Goal: Navigation & Orientation: Understand site structure

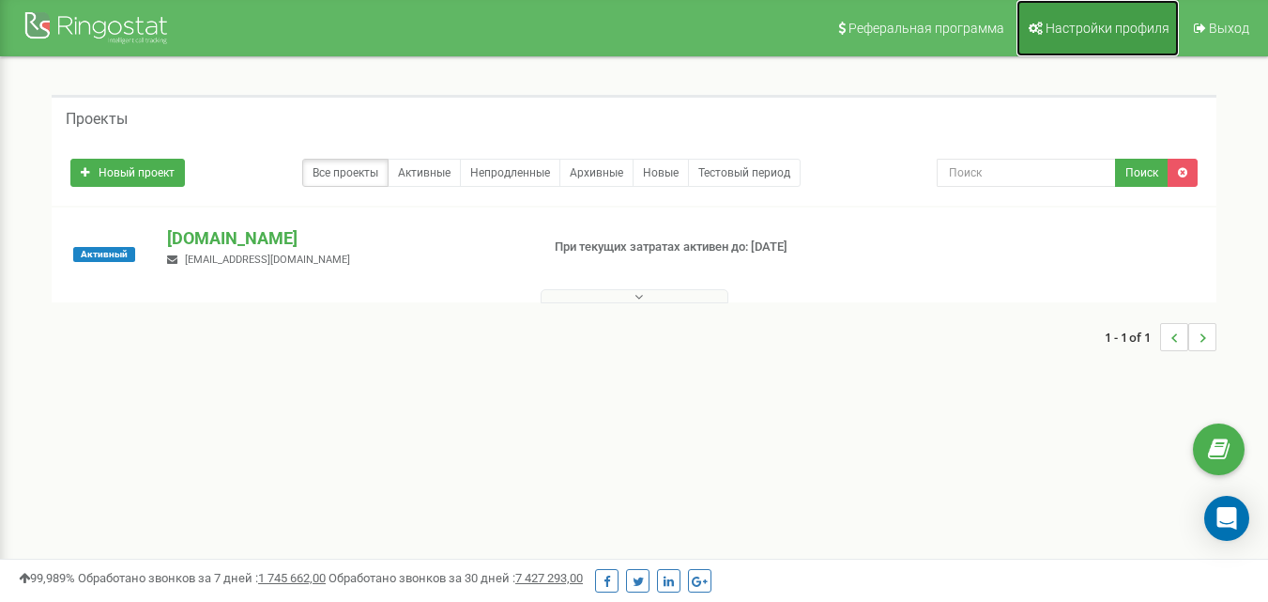
click at [1115, 14] on link "Настройки профиля" at bounding box center [1098, 28] width 162 height 56
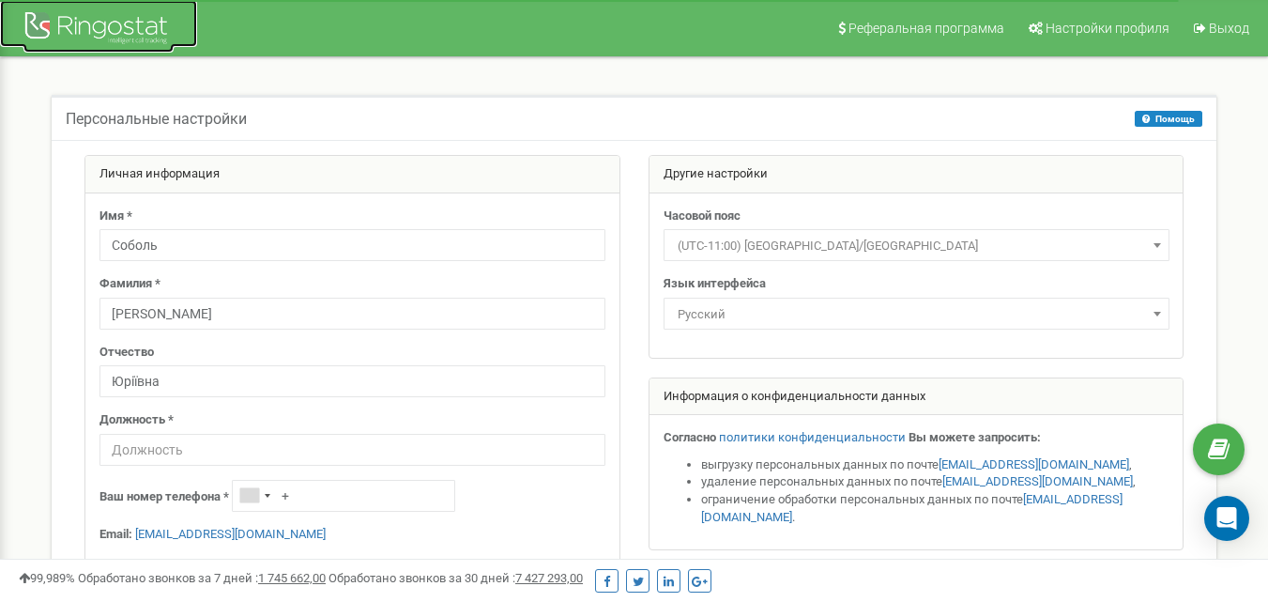
click at [89, 24] on div at bounding box center [98, 30] width 150 height 45
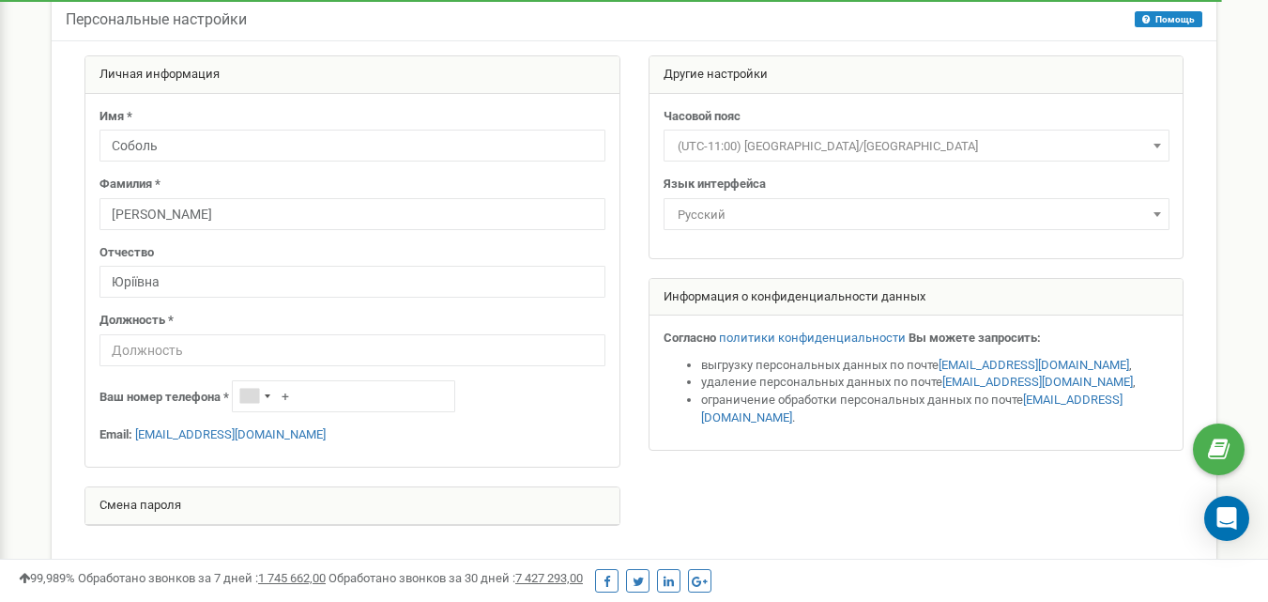
scroll to position [188, 0]
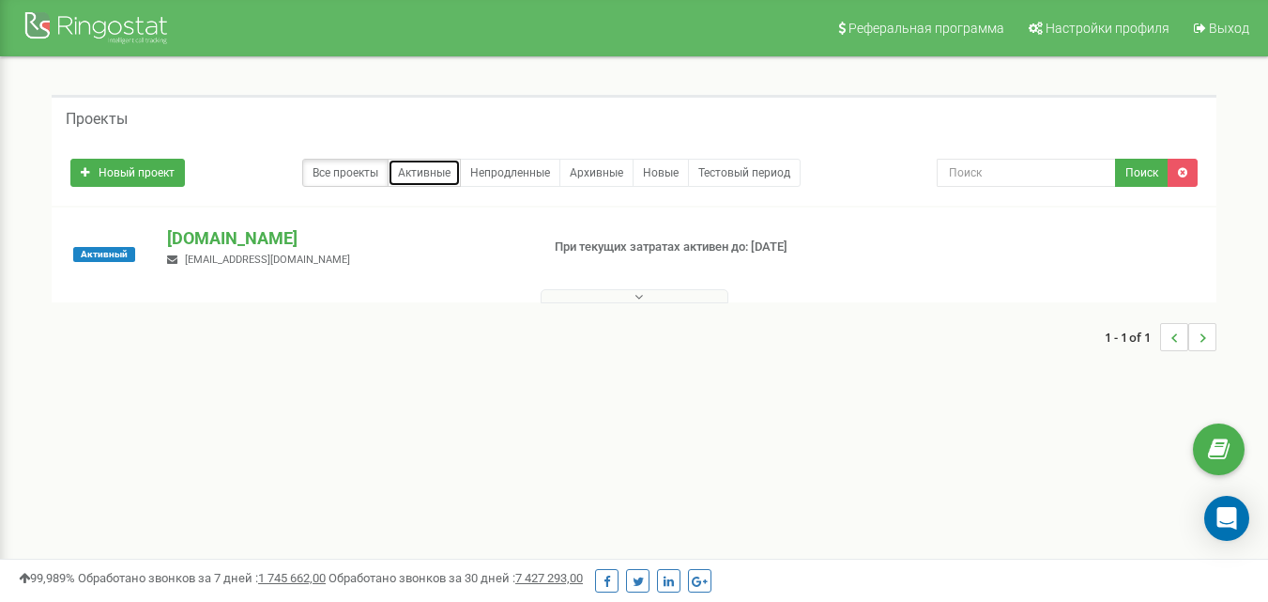
click at [430, 168] on link "Активные" at bounding box center [424, 173] width 73 height 28
click at [508, 168] on link "Непродленные" at bounding box center [510, 173] width 100 height 28
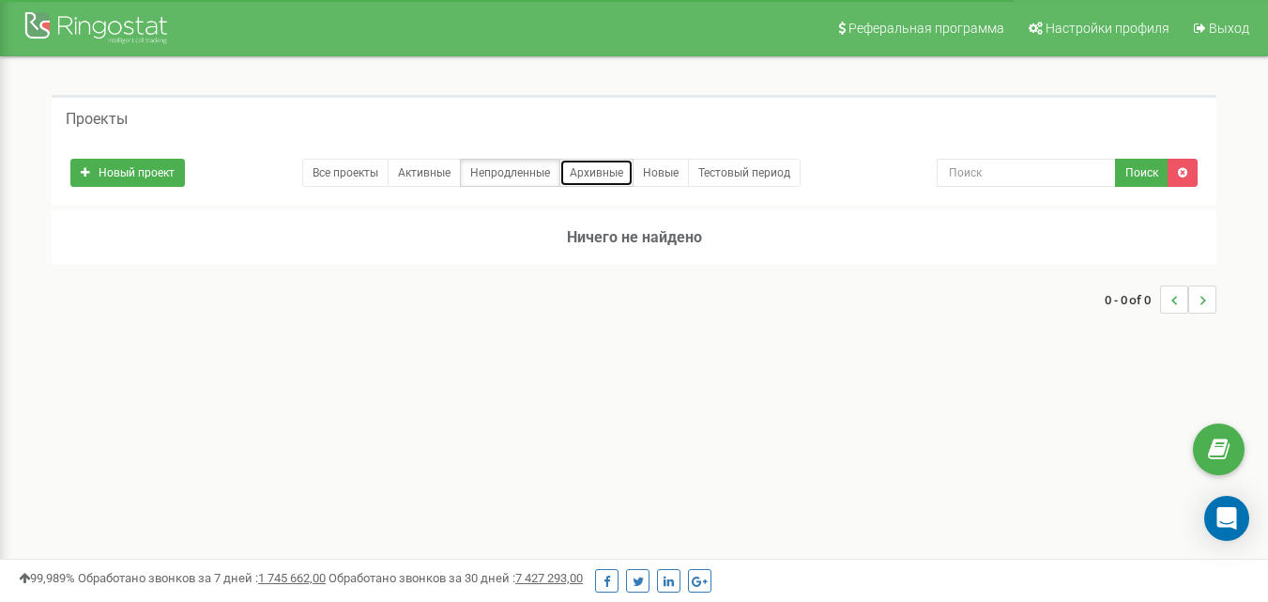
click at [582, 173] on link "Архивные" at bounding box center [597, 173] width 74 height 28
click at [650, 172] on link "Новые" at bounding box center [661, 173] width 56 height 28
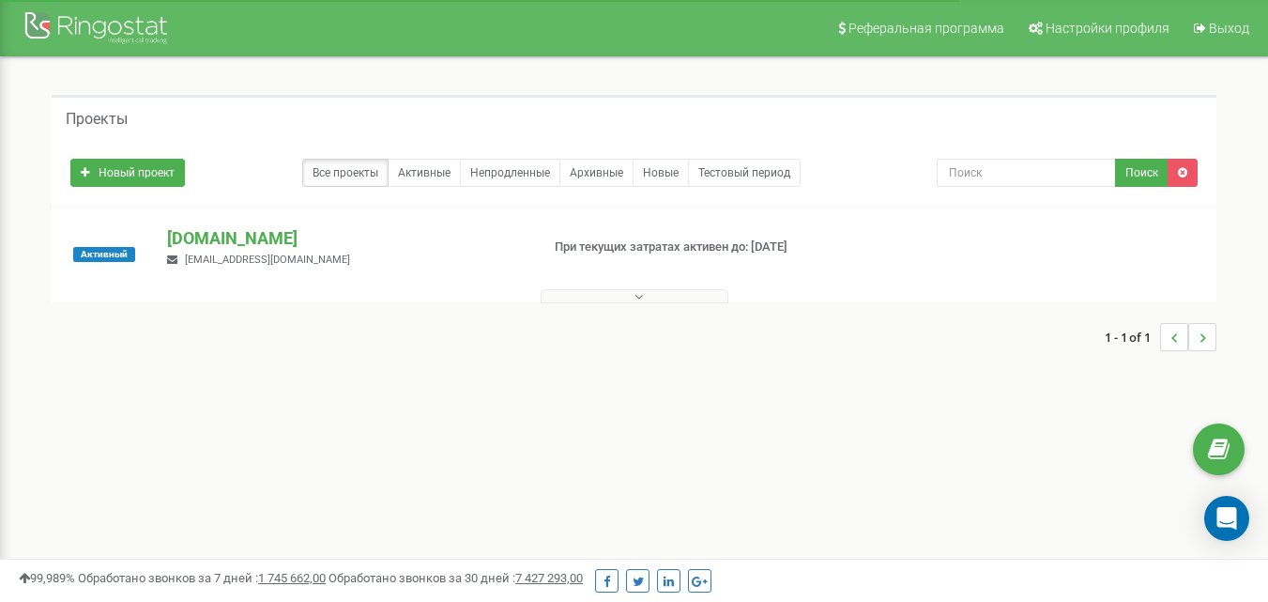
click at [612, 291] on button at bounding box center [635, 296] width 188 height 14
click at [1077, 13] on link "Настройки профиля" at bounding box center [1098, 28] width 162 height 56
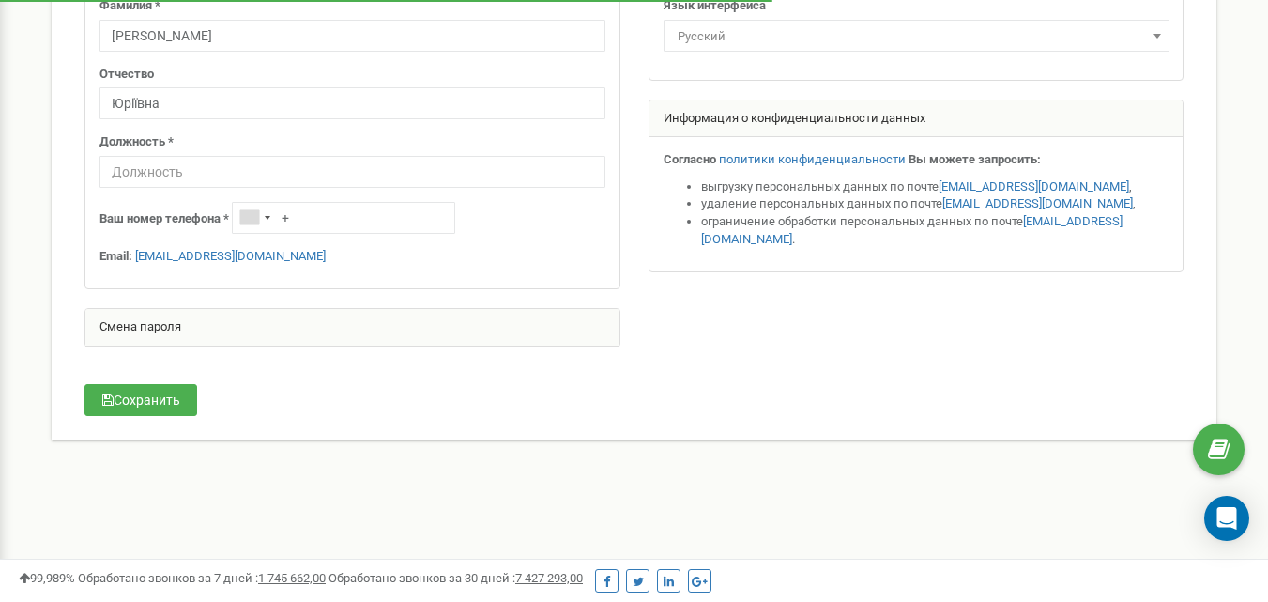
scroll to position [282, 0]
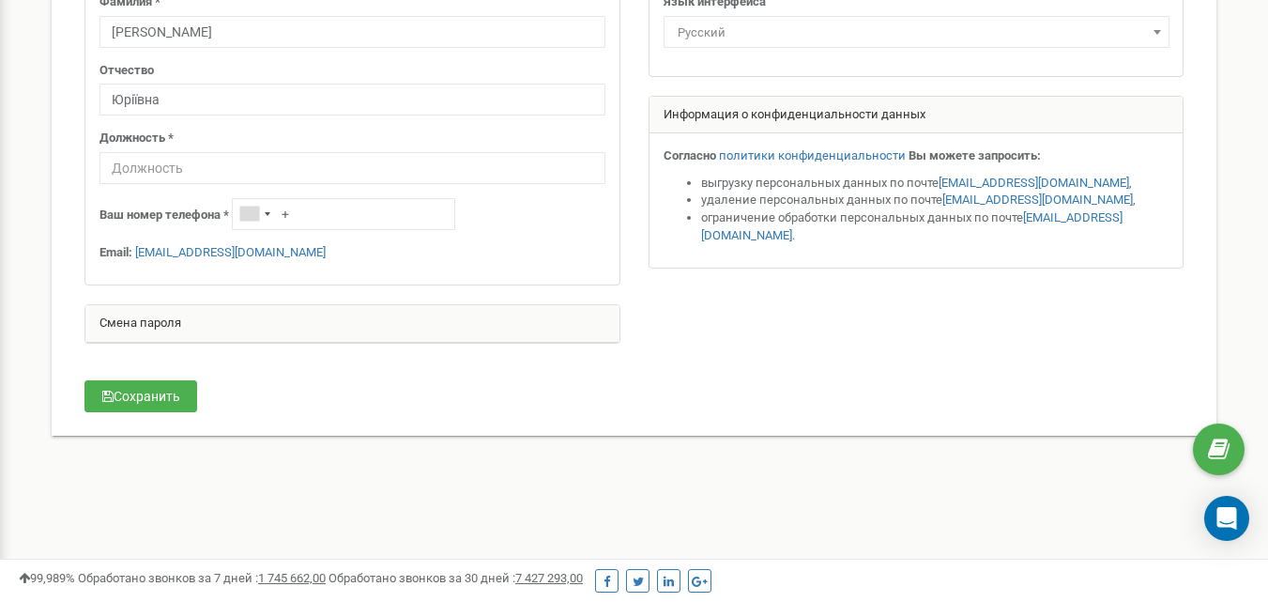
click at [222, 323] on div "Смена пароля" at bounding box center [352, 324] width 534 height 38
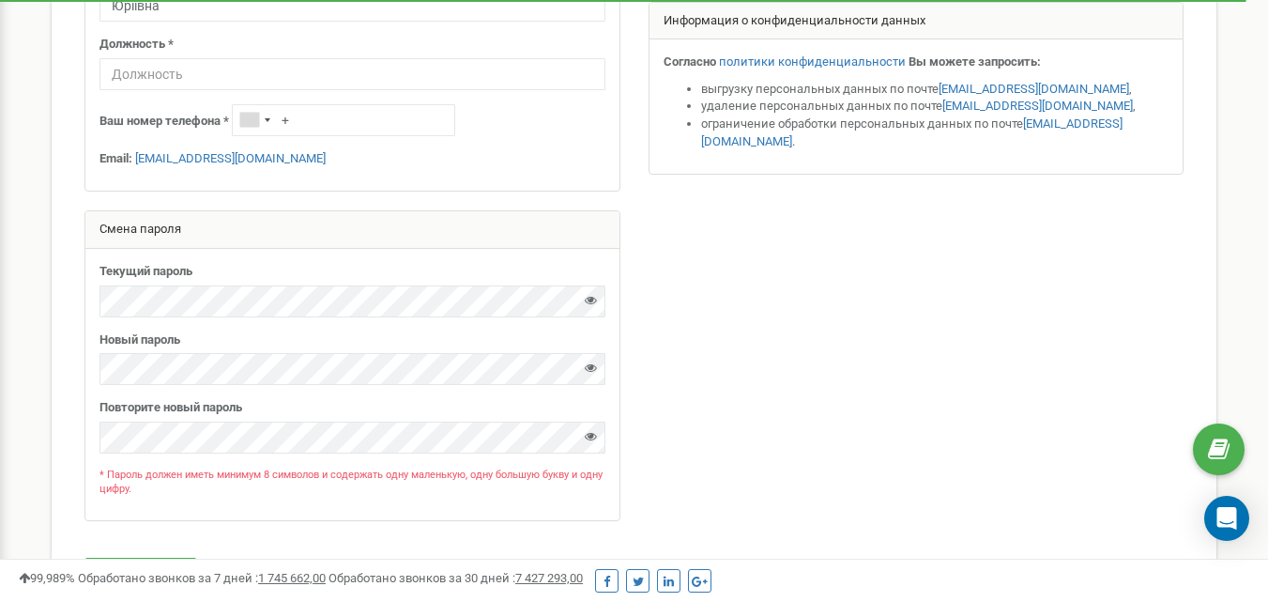
scroll to position [0, 0]
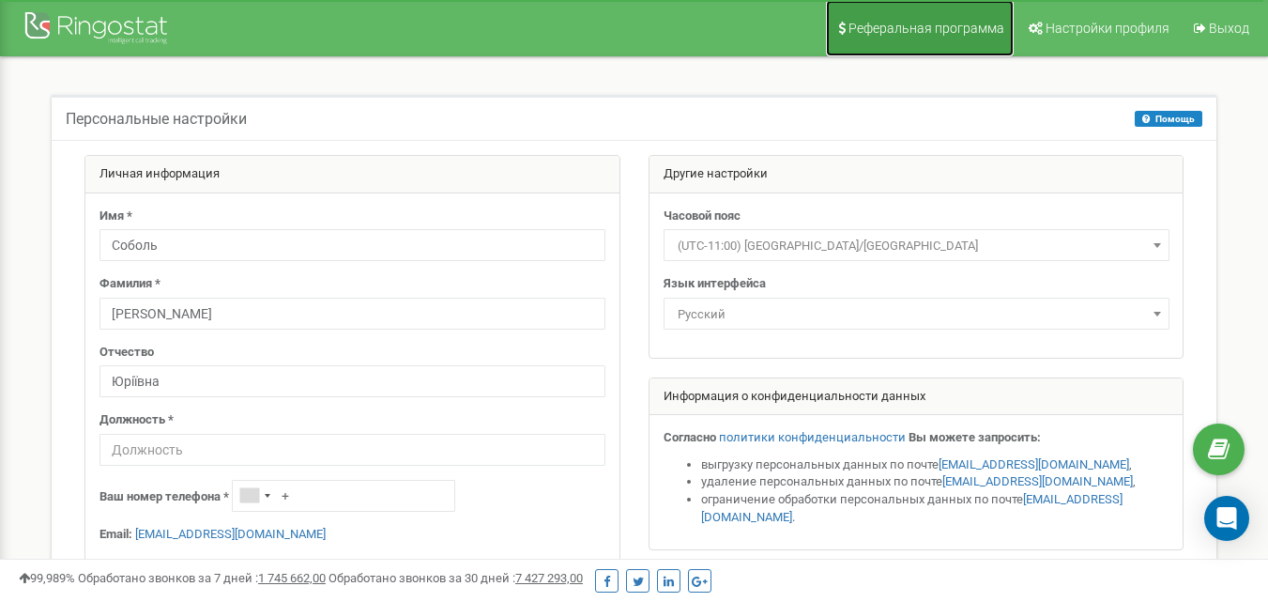
click at [938, 21] on span "Реферальная программа" at bounding box center [927, 28] width 156 height 15
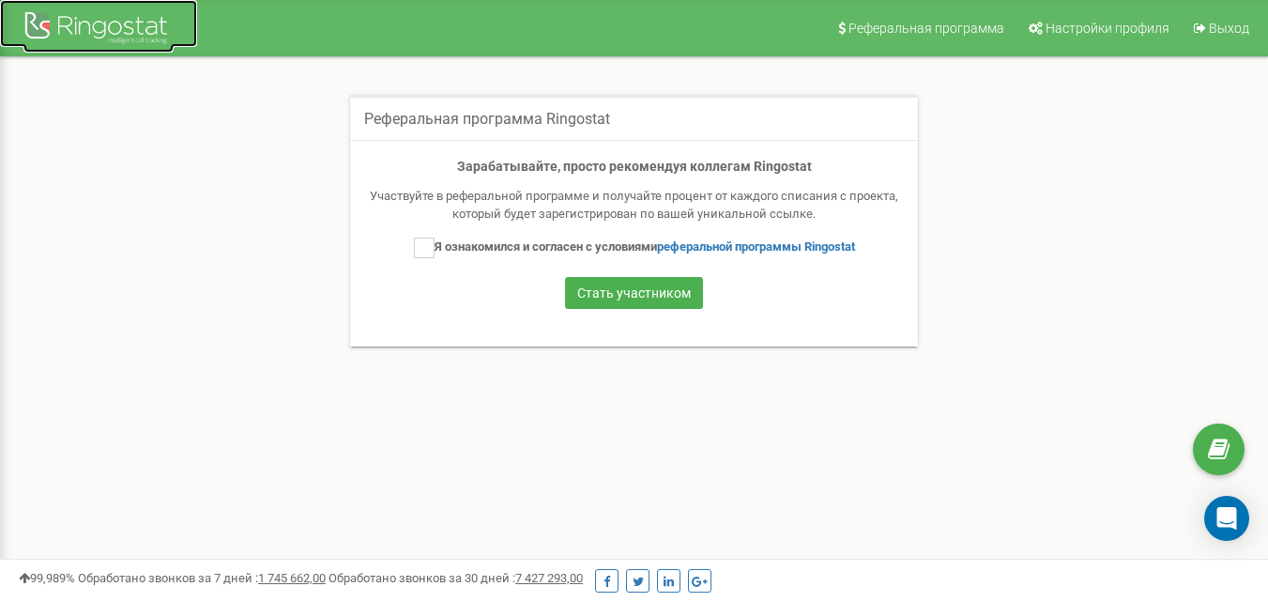
click at [64, 19] on div at bounding box center [98, 30] width 150 height 45
